Goal: Transaction & Acquisition: Purchase product/service

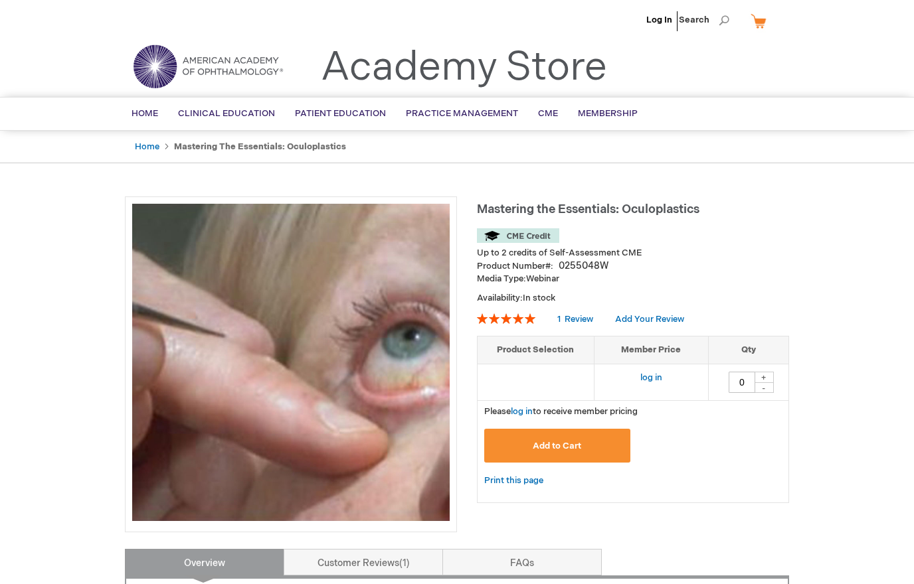
click at [608, 445] on button "Add to Cart" at bounding box center [557, 446] width 146 height 34
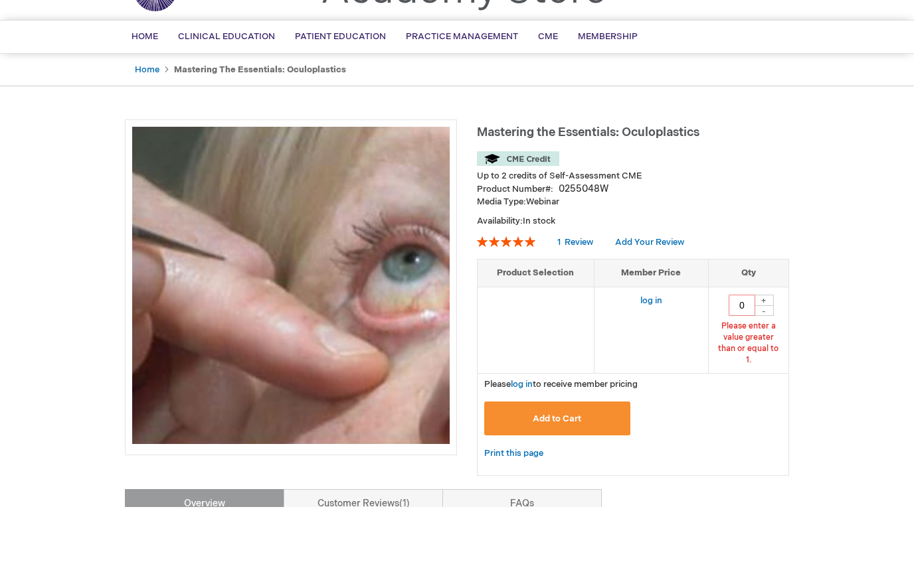
scroll to position [77, 0]
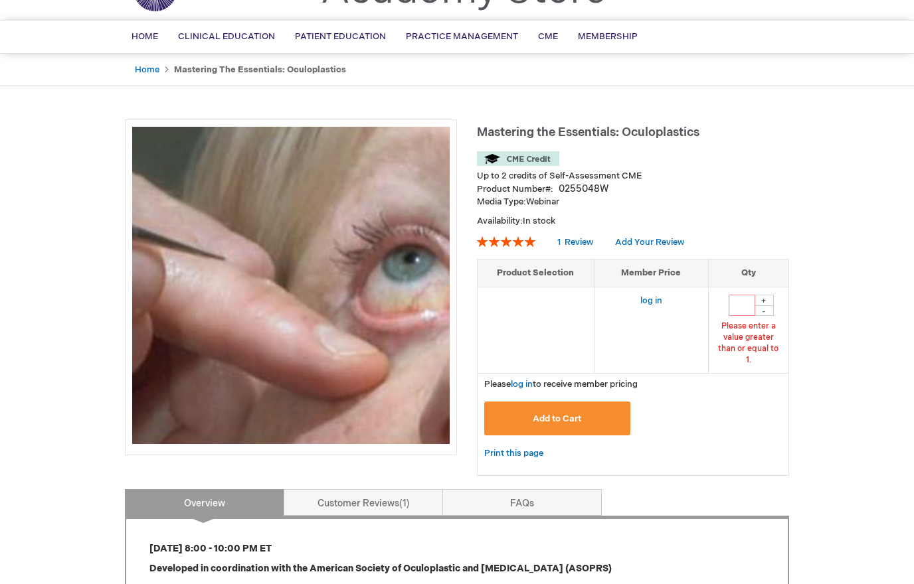
click at [557, 404] on button "Add to Cart" at bounding box center [557, 419] width 146 height 34
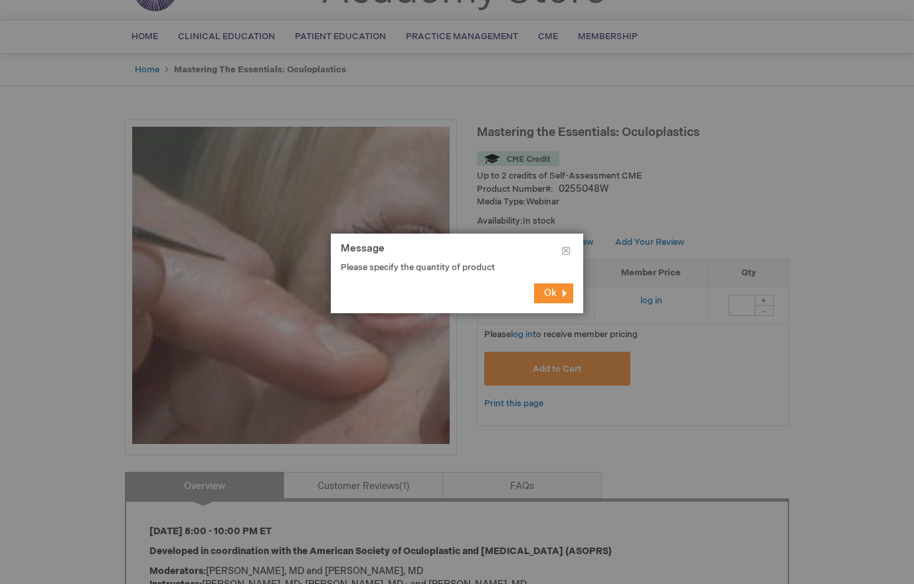
click at [571, 293] on button "Ok" at bounding box center [553, 294] width 39 height 20
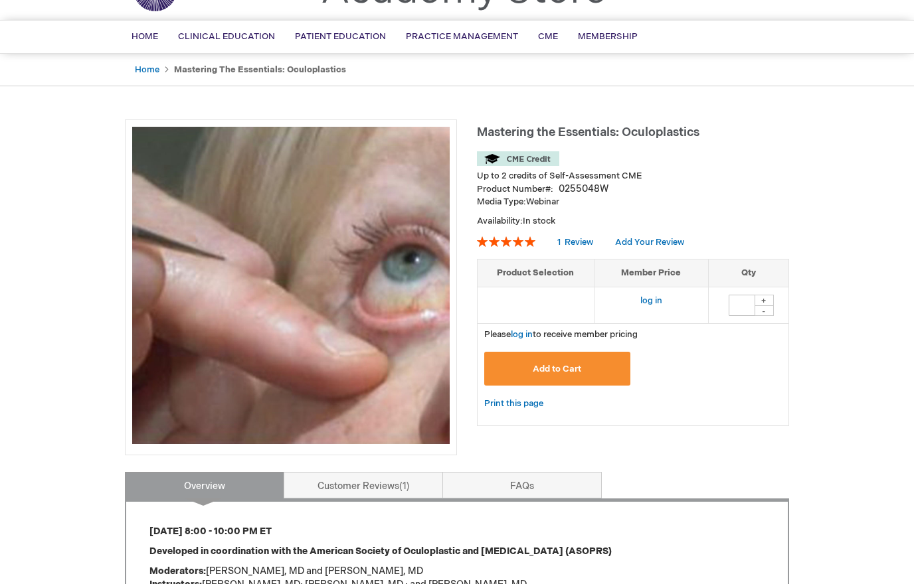
click at [774, 298] on div "+" at bounding box center [764, 300] width 20 height 11
click at [754, 302] on input "number" at bounding box center [742, 305] width 27 height 21
click at [771, 295] on div "+" at bounding box center [764, 300] width 20 height 11
click at [774, 298] on div "+" at bounding box center [764, 300] width 20 height 11
click at [742, 304] on input "number" at bounding box center [742, 305] width 27 height 21
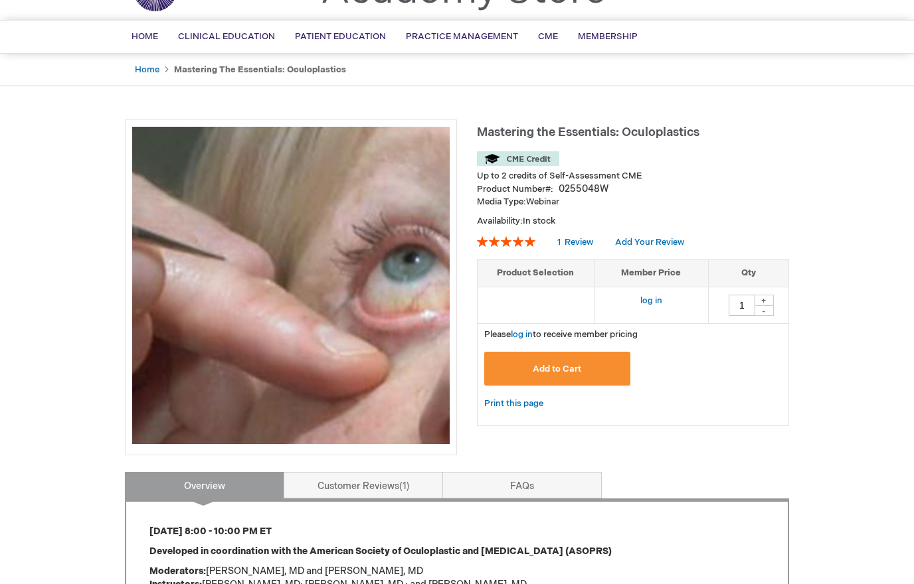
type input "1"
click at [601, 365] on button "Add to Cart" at bounding box center [557, 369] width 146 height 34
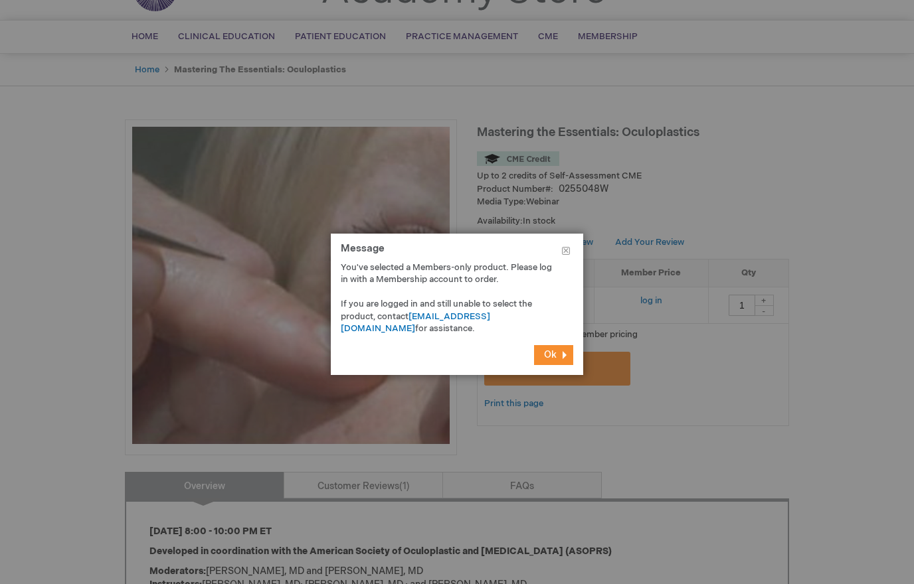
click at [568, 351] on button "Ok" at bounding box center [553, 355] width 39 height 20
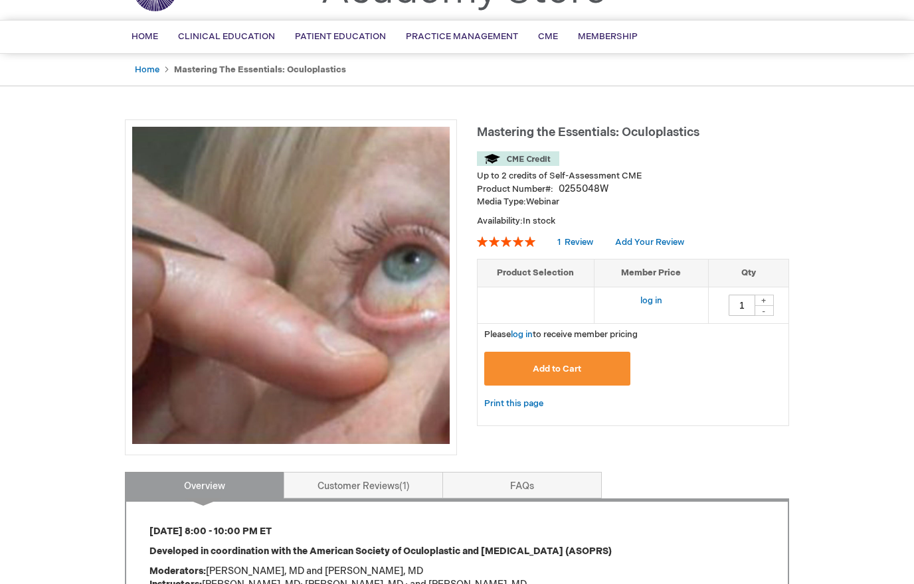
click at [608, 363] on button "Add to Cart" at bounding box center [557, 369] width 146 height 34
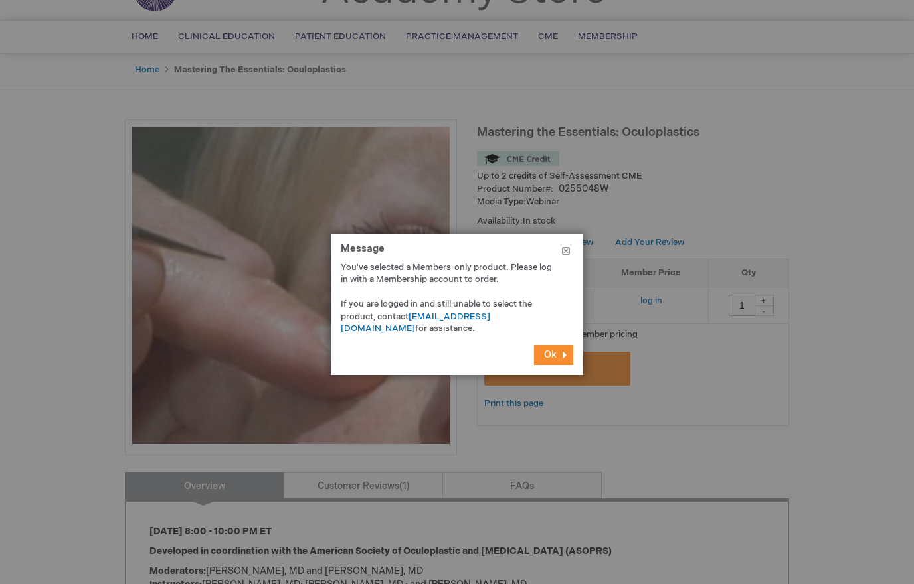
click at [560, 351] on button "Ok" at bounding box center [553, 355] width 39 height 20
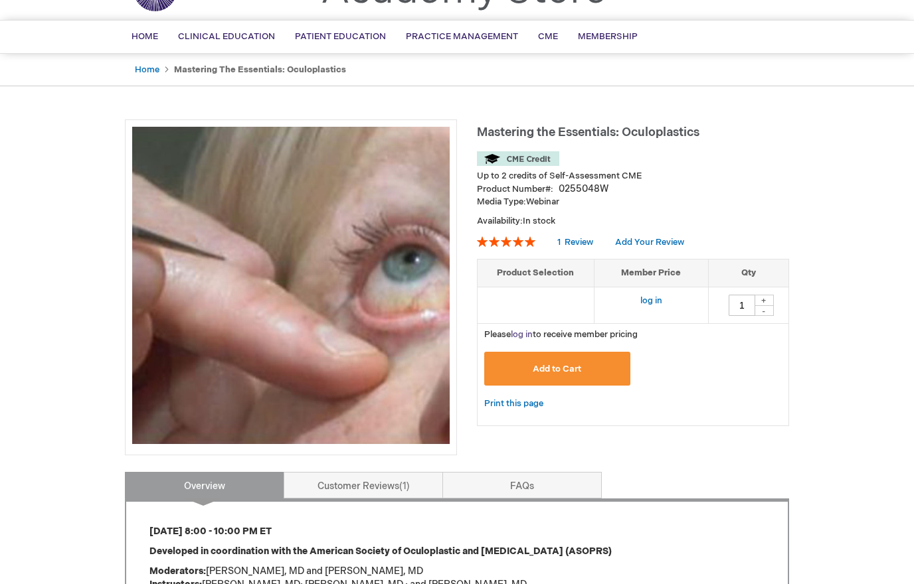
click at [529, 337] on link "log in" at bounding box center [522, 334] width 22 height 11
